Goal: Task Accomplishment & Management: Manage account settings

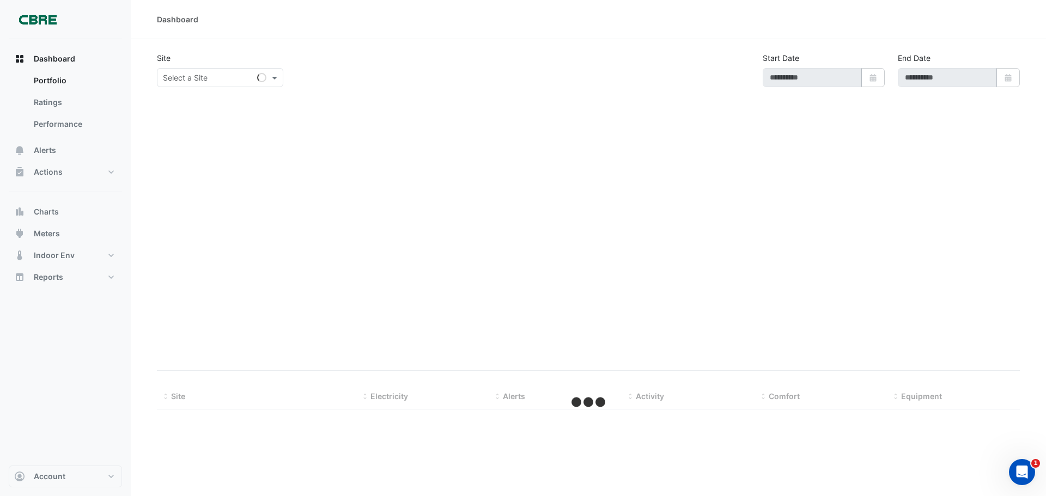
type input "**********"
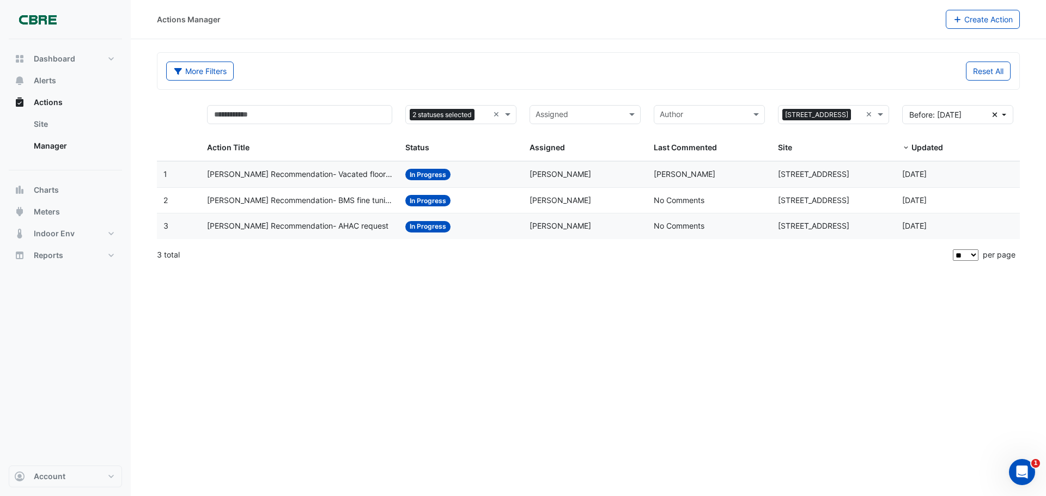
click at [256, 175] on span "[PERSON_NAME] Recommendation- Vacated floor 5&6" at bounding box center [300, 174] width 186 height 13
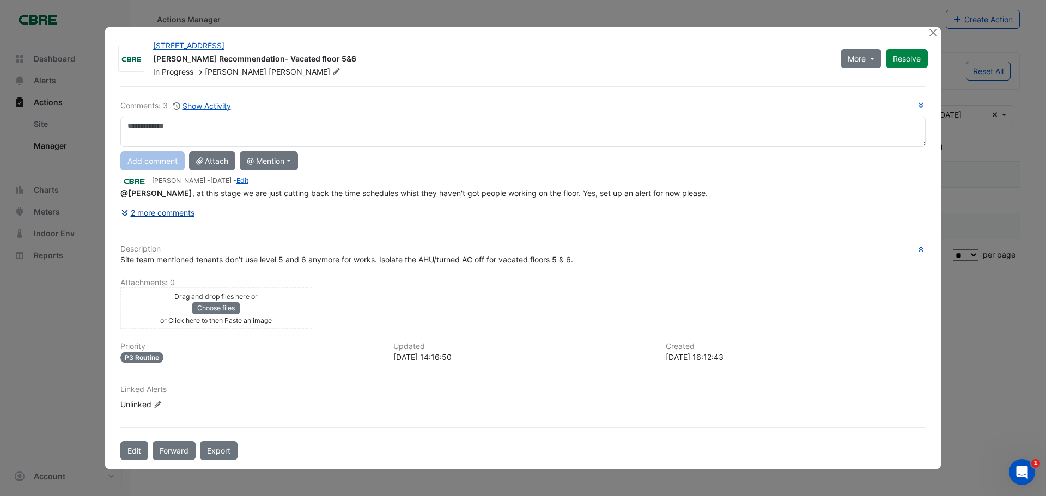
click at [133, 214] on button "2 more comments" at bounding box center [157, 212] width 75 height 19
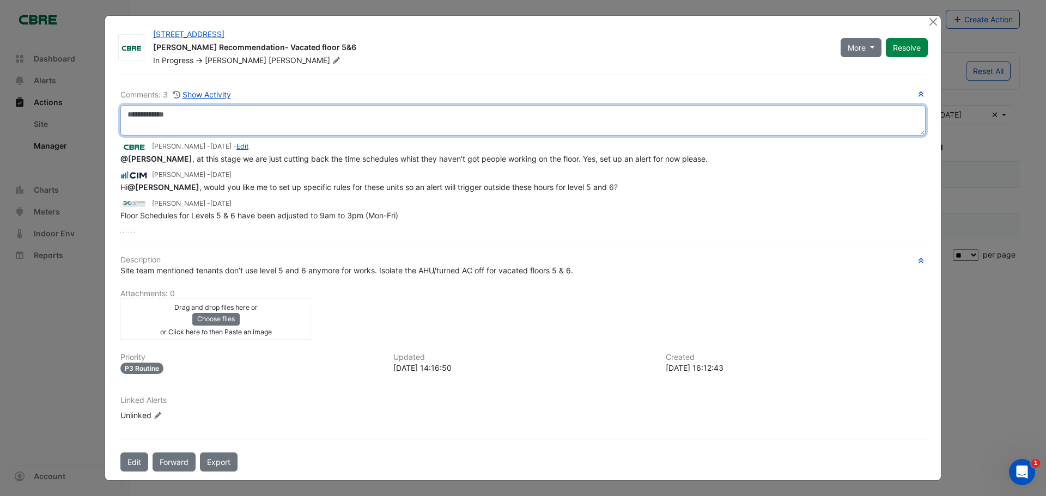
click at [157, 118] on textarea at bounding box center [522, 120] width 805 height 31
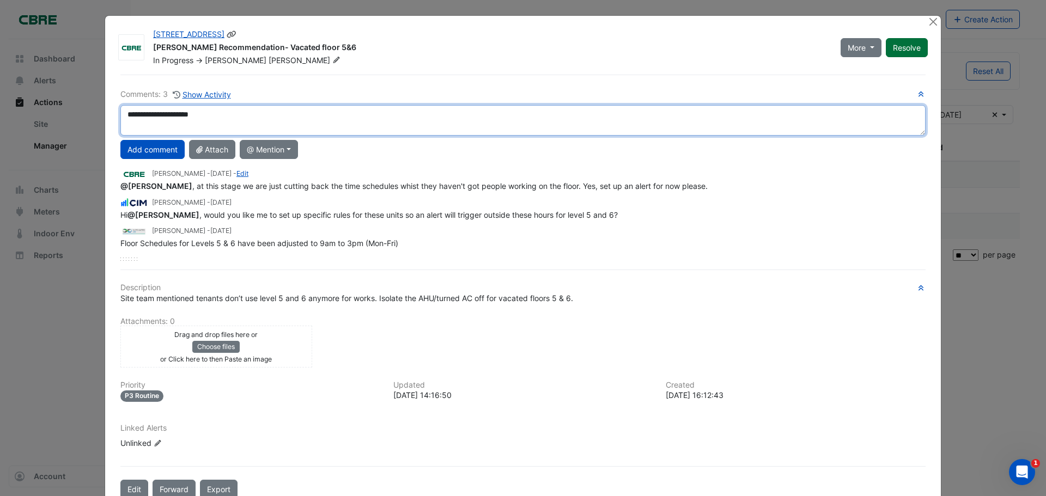
type textarea "**********"
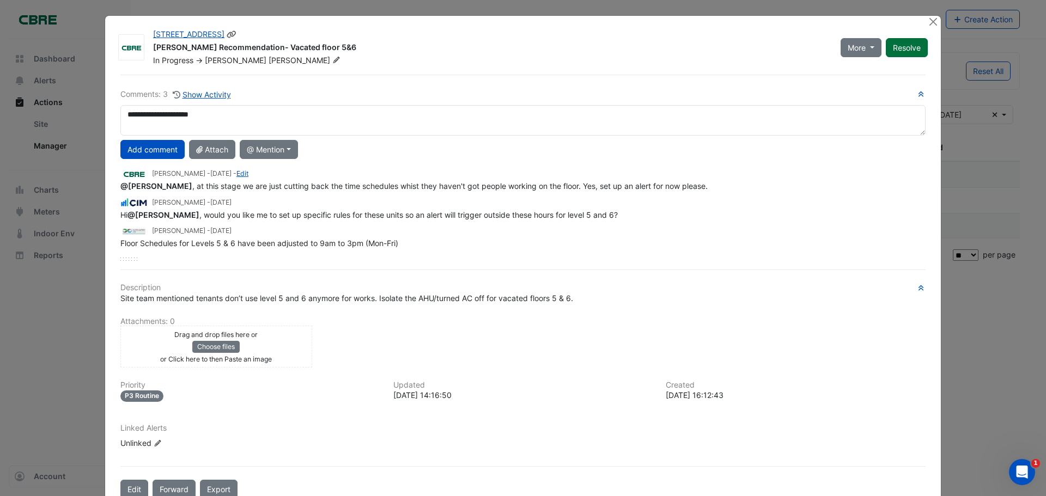
click at [902, 48] on button "Resolve" at bounding box center [907, 47] width 42 height 19
click at [931, 19] on button "Close" at bounding box center [932, 21] width 11 height 11
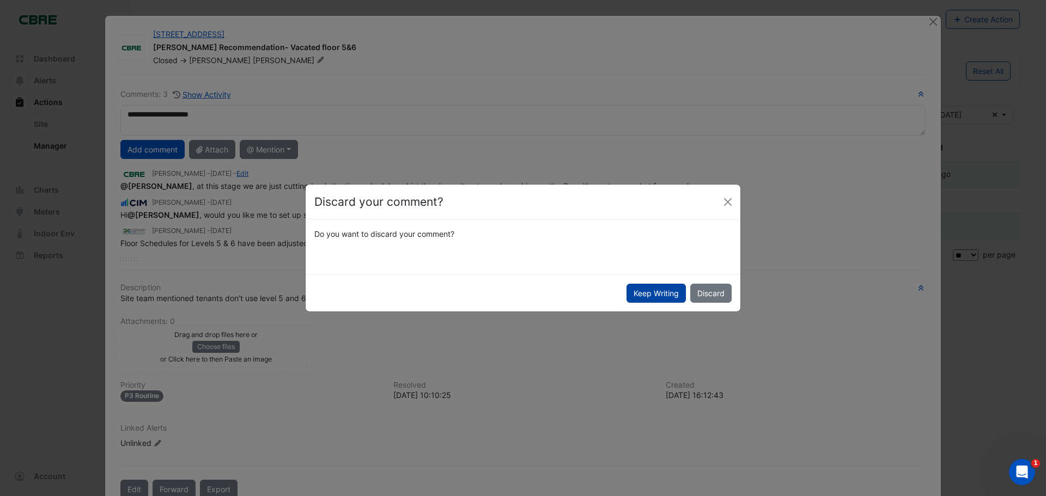
click at [664, 294] on button "Keep Writing" at bounding box center [656, 293] width 59 height 19
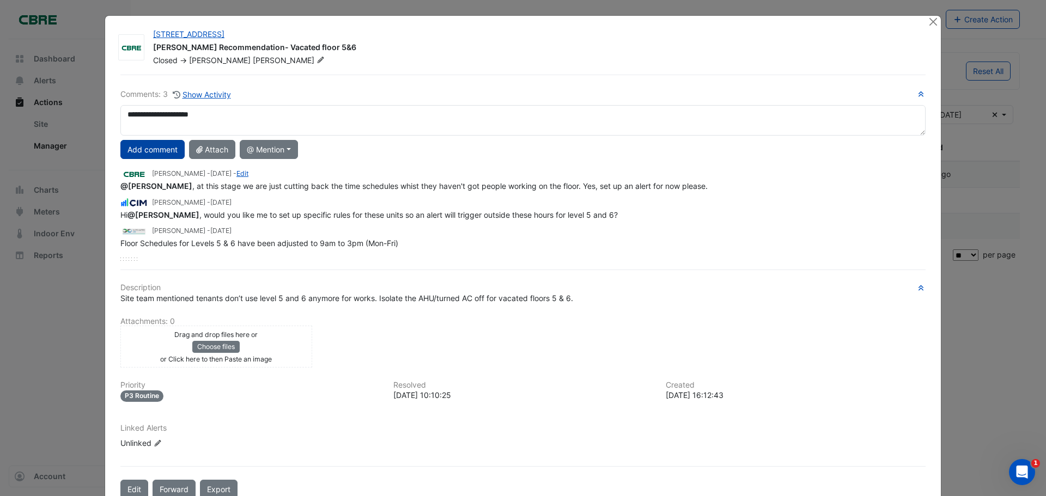
click at [136, 149] on button "Add comment" at bounding box center [152, 149] width 64 height 19
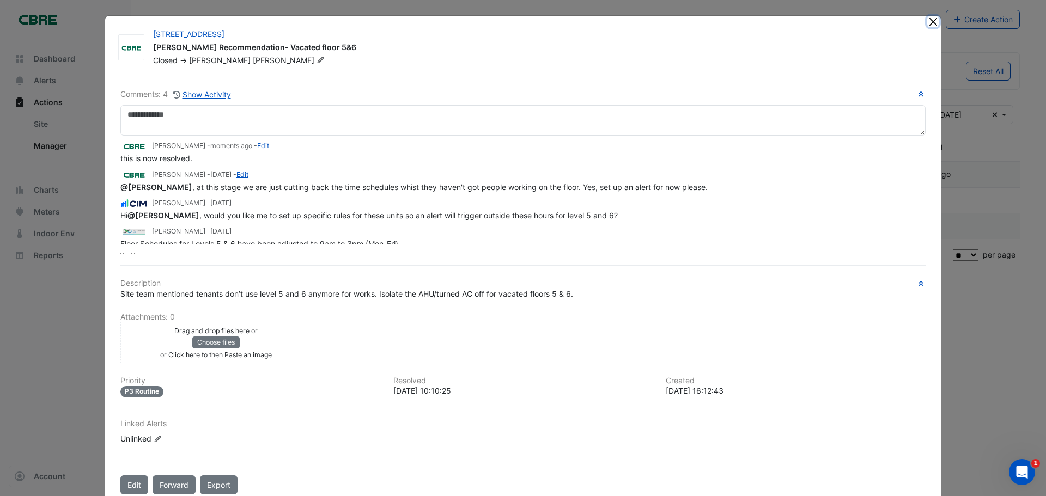
click at [929, 23] on button "Close" at bounding box center [932, 21] width 11 height 11
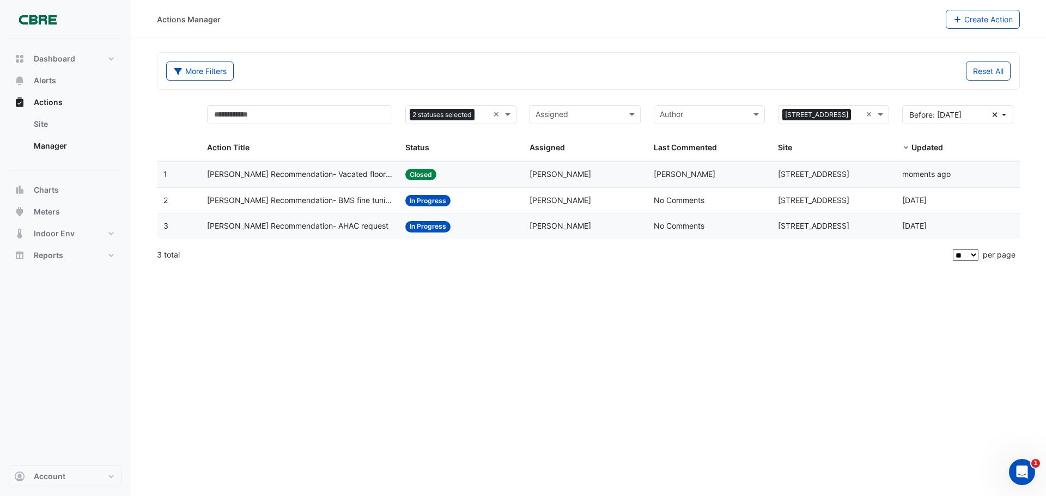
click at [278, 198] on span "NABERS Recommendation- BMS fine tuning" at bounding box center [300, 201] width 186 height 13
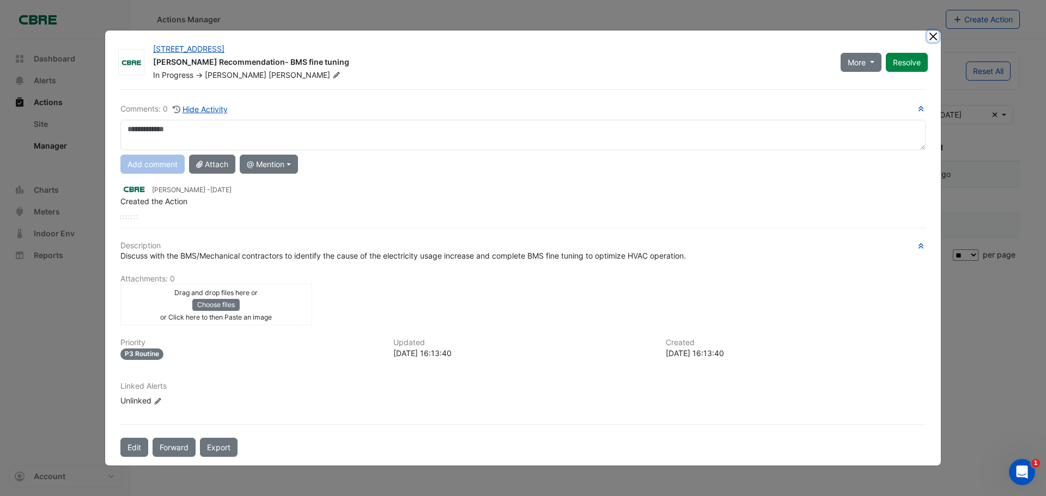
click at [931, 35] on button "Close" at bounding box center [932, 36] width 11 height 11
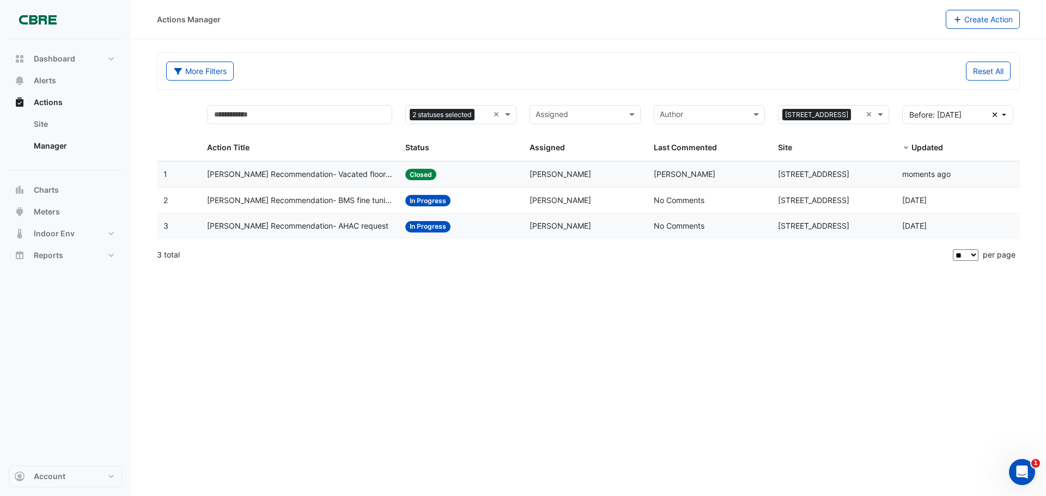
click at [277, 228] on span "NABERS Recommendation- AHAC request" at bounding box center [297, 226] width 181 height 13
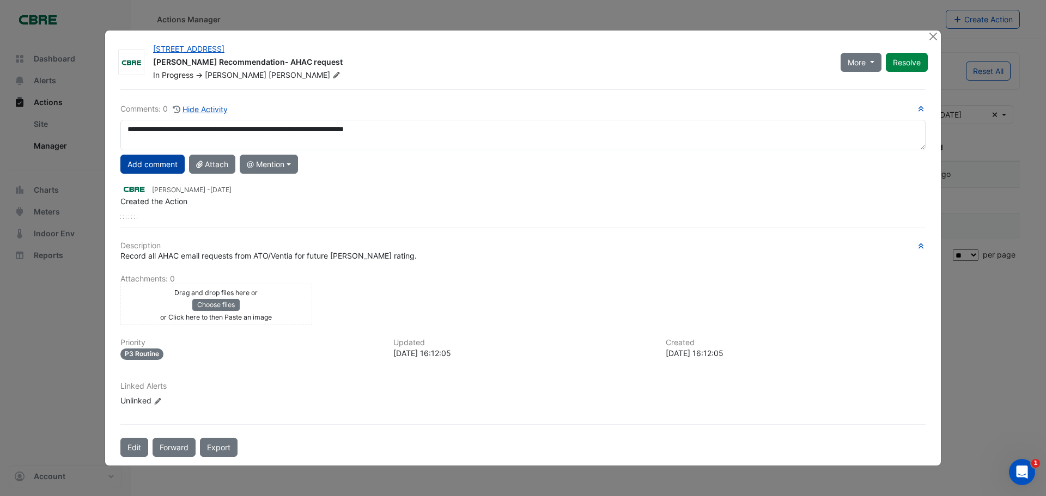
type textarea "**********"
click at [146, 162] on button "Add comment" at bounding box center [152, 164] width 64 height 19
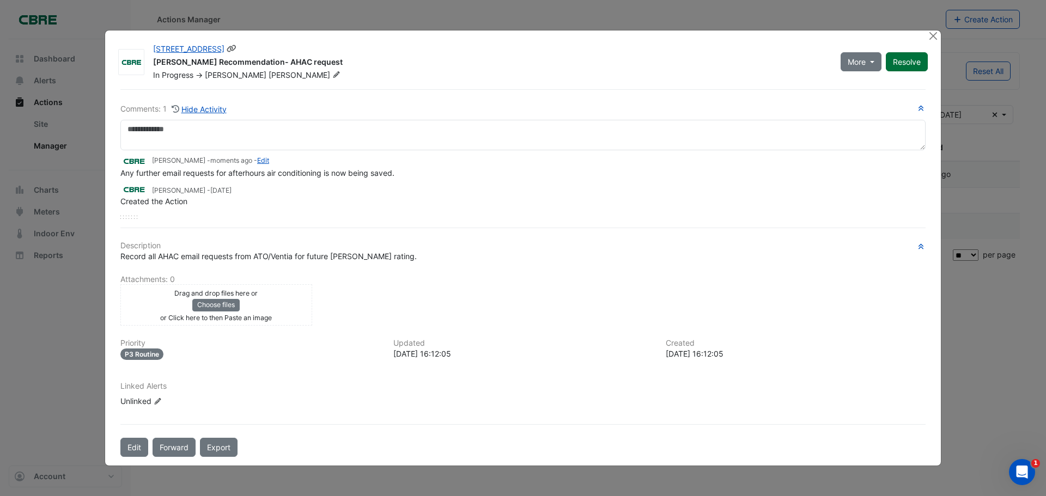
click at [917, 59] on button "Resolve" at bounding box center [907, 61] width 42 height 19
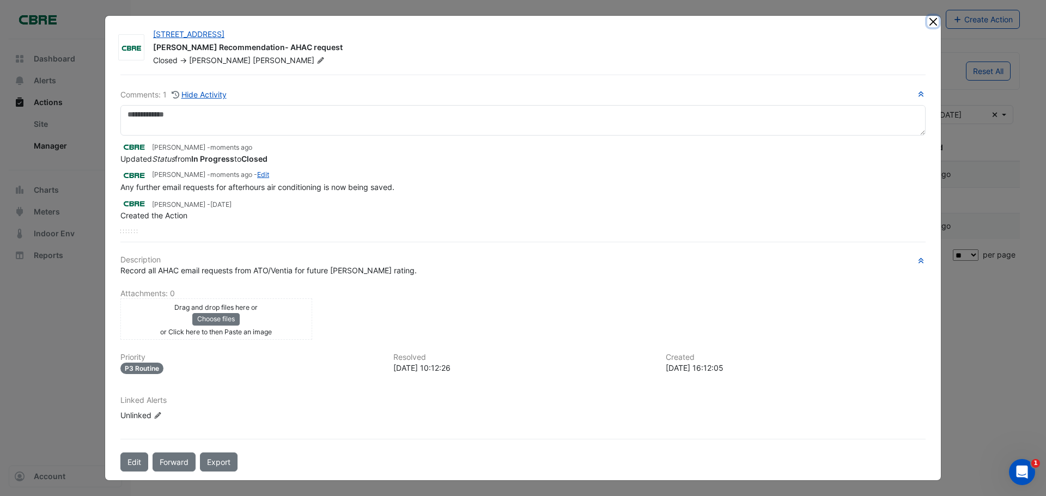
click at [934, 23] on button "Close" at bounding box center [932, 21] width 11 height 11
